Goal: Information Seeking & Learning: Learn about a topic

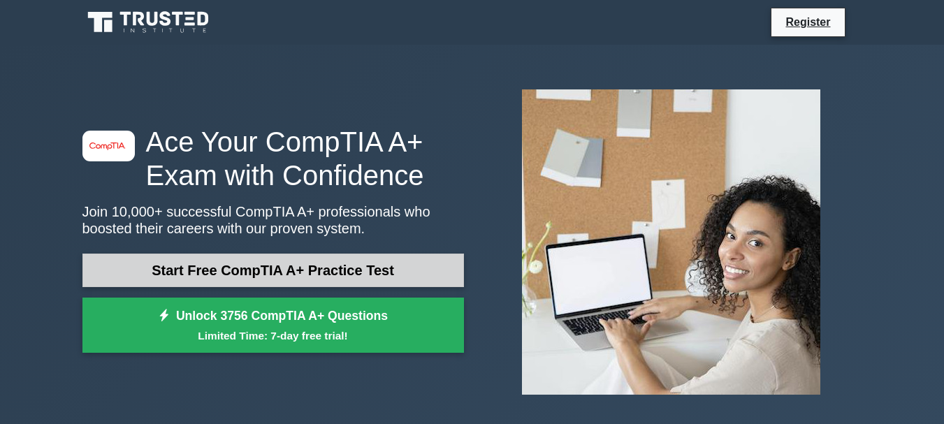
click at [239, 280] on link "Start Free CompTIA A+ Practice Test" at bounding box center [273, 271] width 382 height 34
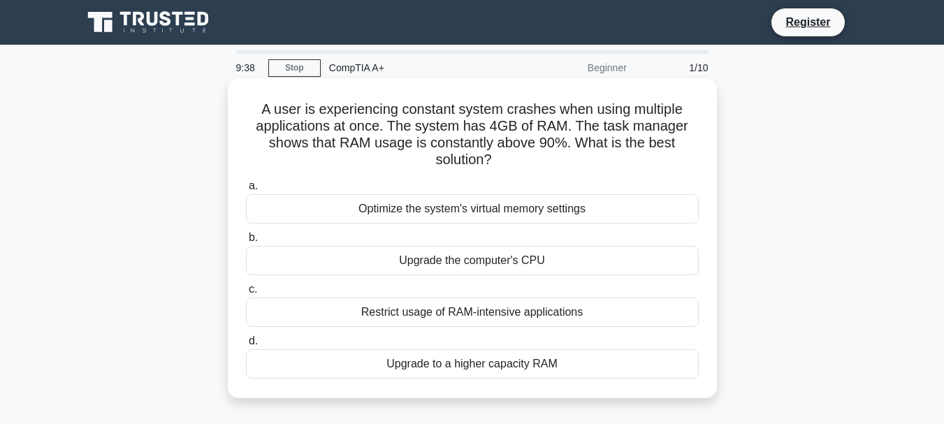
click at [403, 211] on div "Optimize the system's virtual memory settings" at bounding box center [472, 208] width 453 height 29
click at [246, 191] on input "a. Optimize the system's virtual memory settings" at bounding box center [246, 186] width 0 height 9
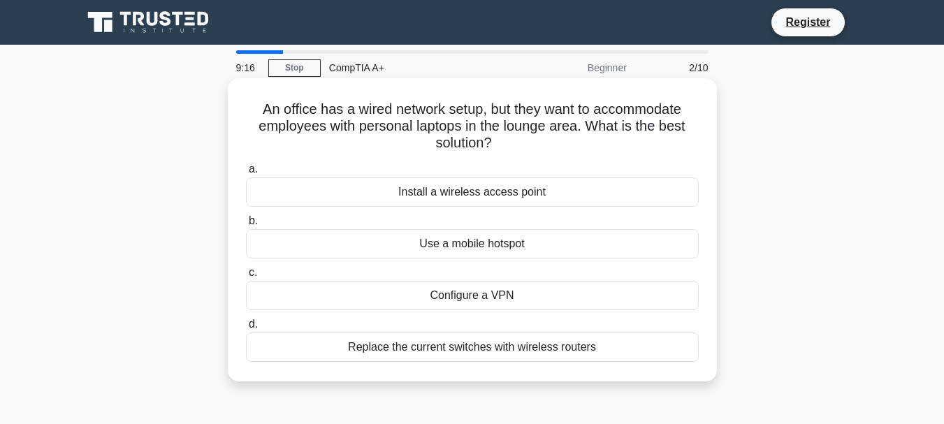
click at [480, 196] on div "Install a wireless access point" at bounding box center [472, 192] width 453 height 29
click at [246, 174] on input "a. Install a wireless access point" at bounding box center [246, 169] width 0 height 9
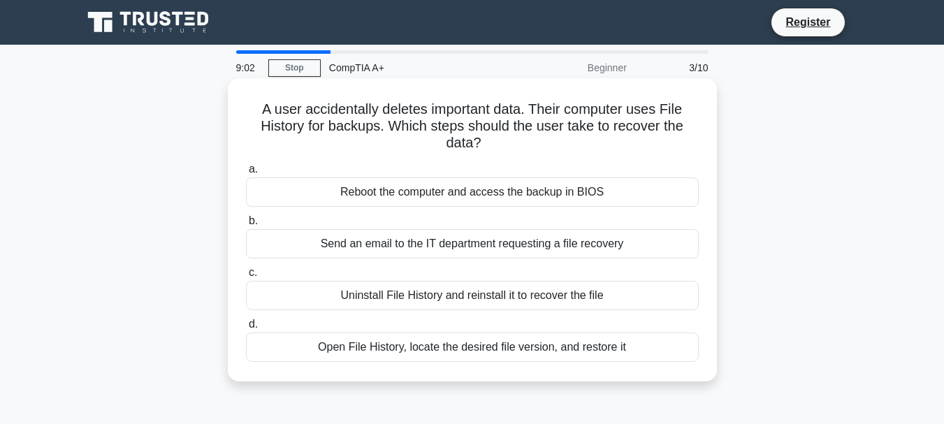
click at [410, 347] on div "Open File History, locate the desired file version, and restore it" at bounding box center [472, 347] width 453 height 29
click at [246, 329] on input "d. Open File History, locate the desired file version, and restore it" at bounding box center [246, 324] width 0 height 9
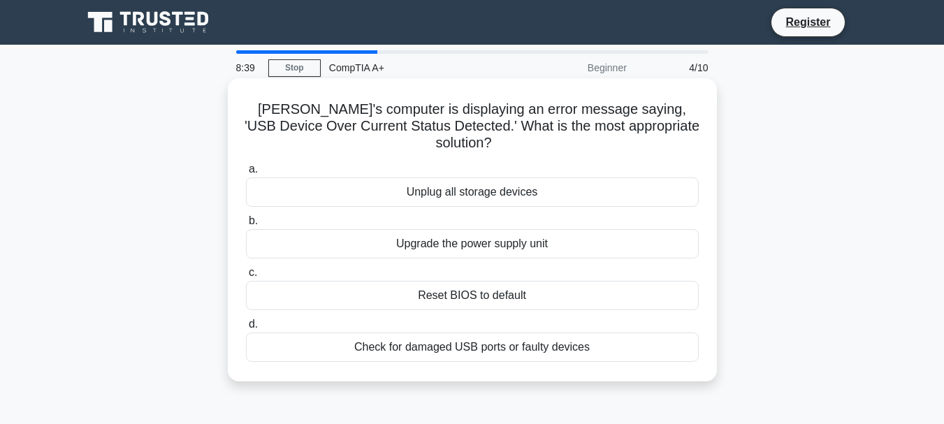
click at [371, 281] on div "Reset BIOS to default" at bounding box center [472, 295] width 453 height 29
click at [246, 278] on input "c. Reset BIOS to default" at bounding box center [246, 272] width 0 height 9
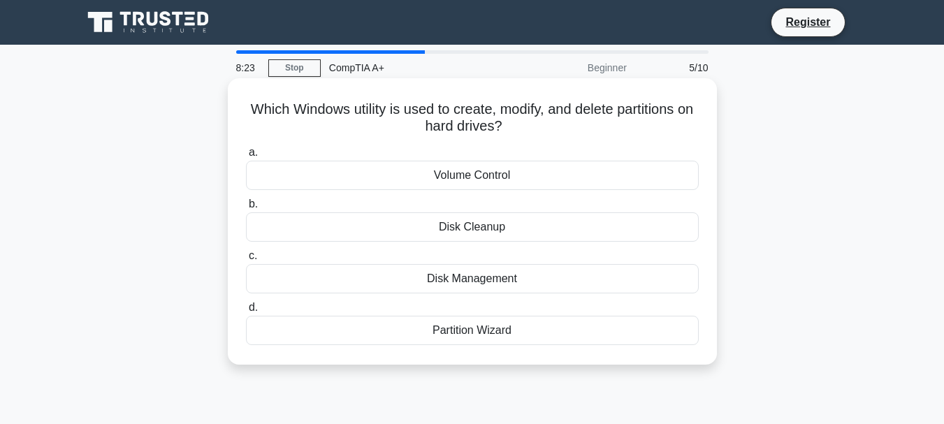
click at [396, 234] on div "Disk Cleanup" at bounding box center [472, 226] width 453 height 29
click at [246, 209] on input "b. Disk Cleanup" at bounding box center [246, 204] width 0 height 9
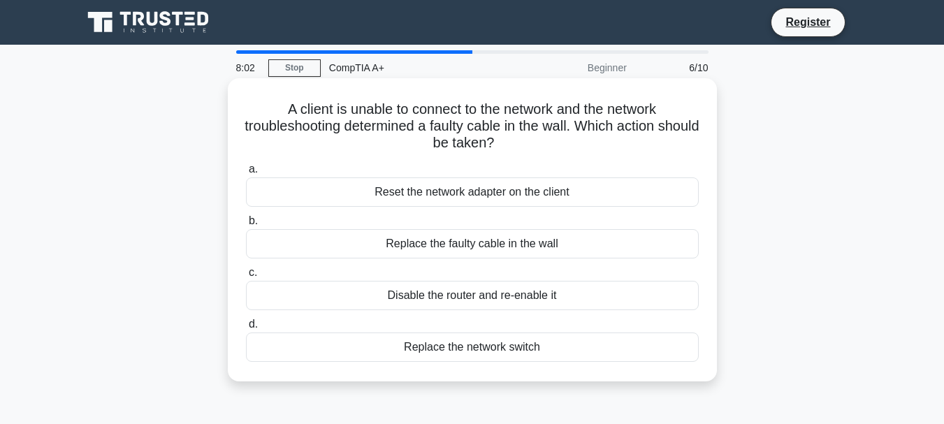
click at [375, 243] on div "Replace the faulty cable in the wall" at bounding box center [472, 243] width 453 height 29
click at [246, 226] on input "b. Replace the faulty cable in the wall" at bounding box center [246, 221] width 0 height 9
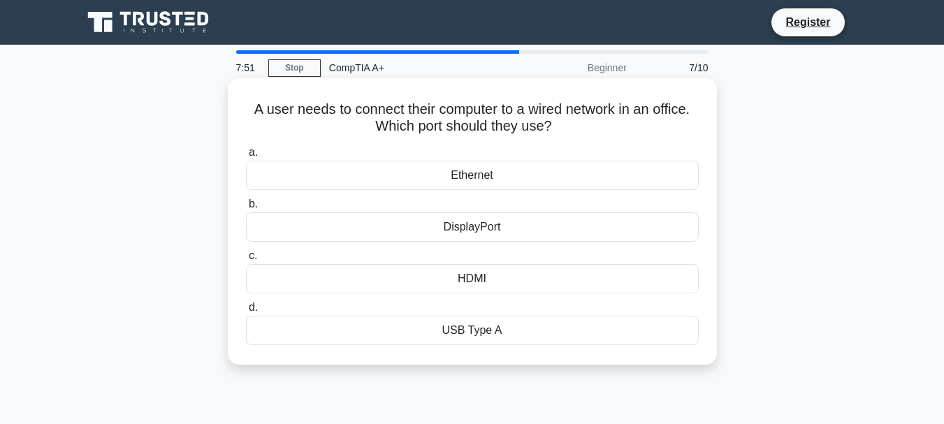
click at [387, 174] on div "Ethernet" at bounding box center [472, 175] width 453 height 29
click at [246, 157] on input "a. Ethernet" at bounding box center [246, 152] width 0 height 9
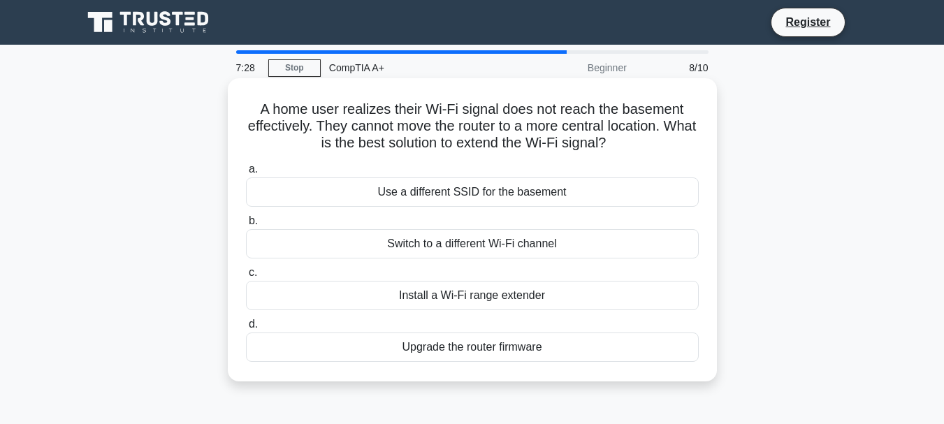
click at [381, 283] on div "Install a Wi-Fi range extender" at bounding box center [472, 295] width 453 height 29
click at [246, 278] on input "c. Install a Wi-Fi range extender" at bounding box center [246, 272] width 0 height 9
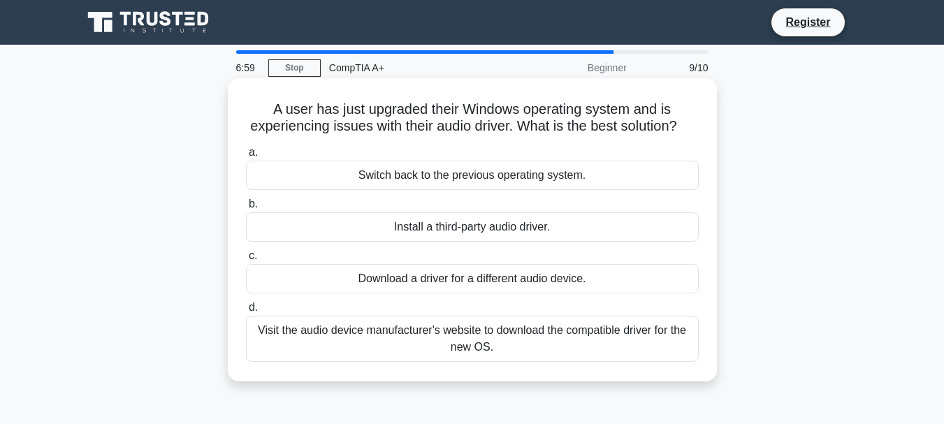
click at [408, 358] on div "Visit the audio device manufacturer's website to download the compatible driver…" at bounding box center [472, 339] width 453 height 46
click at [246, 312] on input "d. Visit the audio device manufacturer's website to download the compatible dri…" at bounding box center [246, 307] width 0 height 9
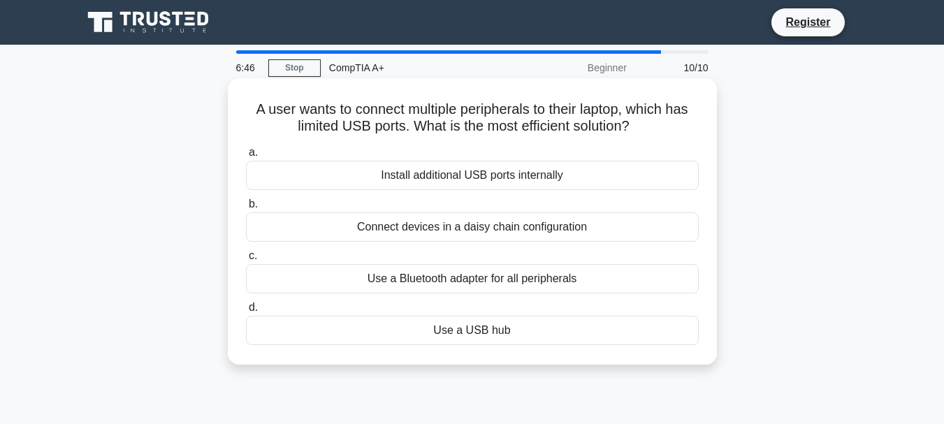
click at [442, 336] on div "Use a USB hub" at bounding box center [472, 330] width 453 height 29
click at [246, 312] on input "d. Use a USB hub" at bounding box center [246, 307] width 0 height 9
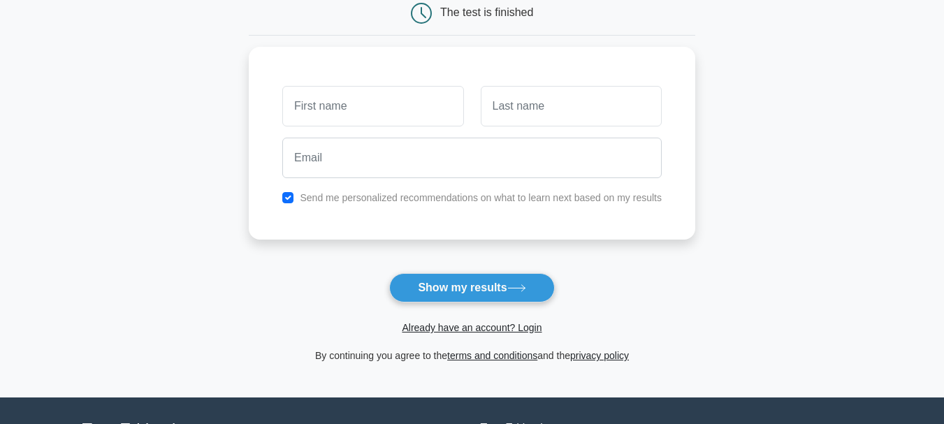
scroll to position [210, 0]
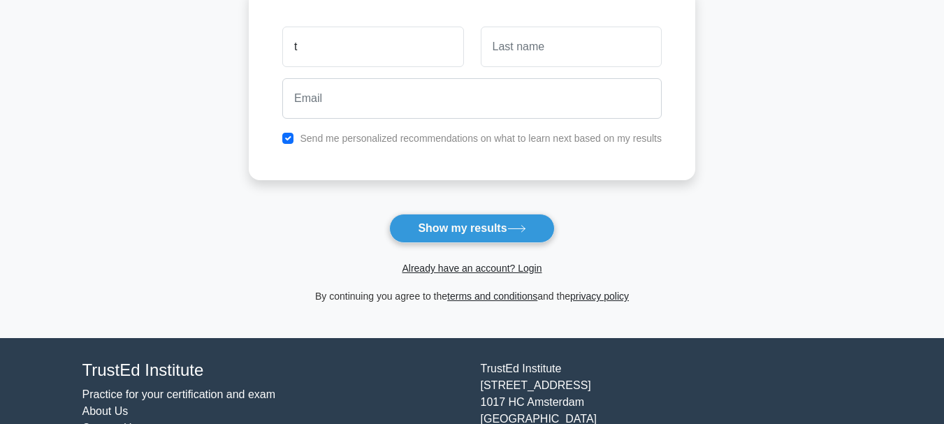
type input "t"
click at [461, 273] on link "Already have an account? Login" at bounding box center [472, 268] width 140 height 11
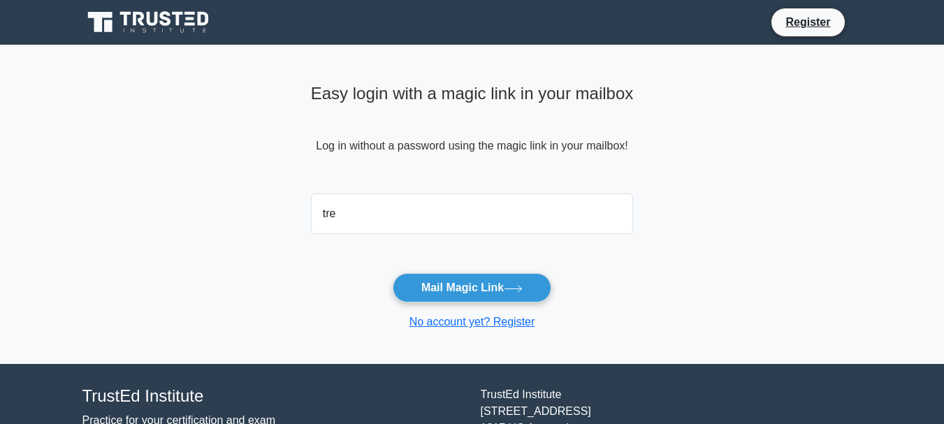
type input "[EMAIL_ADDRESS][DOMAIN_NAME]"
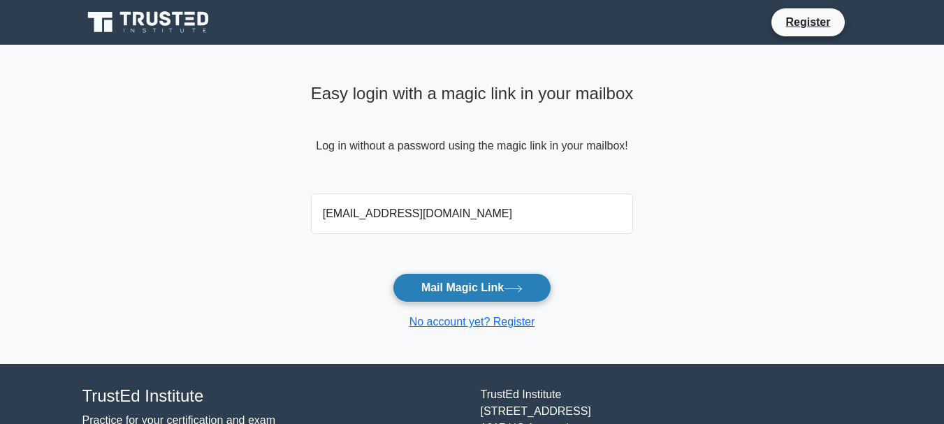
click at [517, 288] on icon at bounding box center [513, 289] width 19 height 8
